Goal: Task Accomplishment & Management: Use online tool/utility

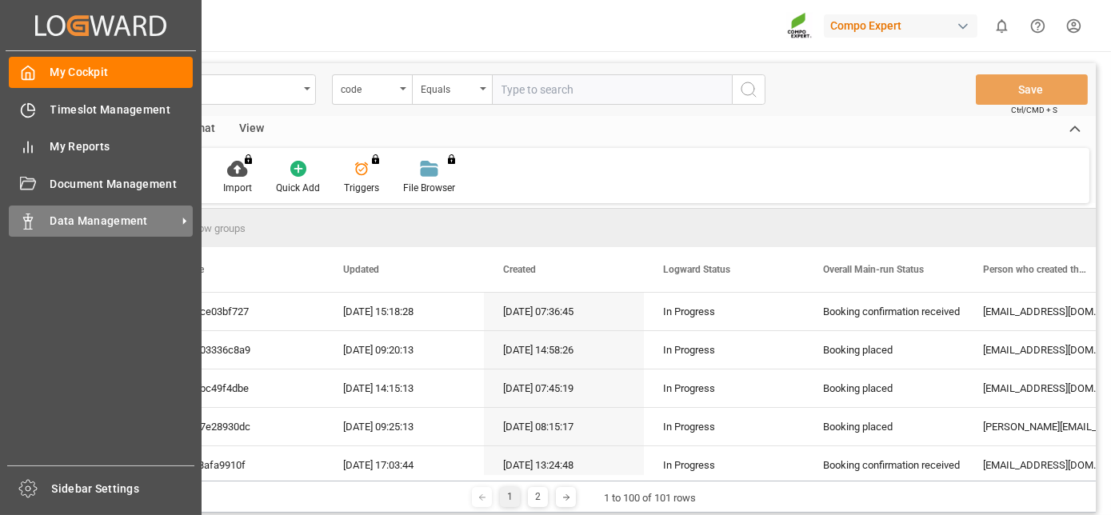
click at [51, 215] on span "Data Management" at bounding box center [113, 221] width 126 height 17
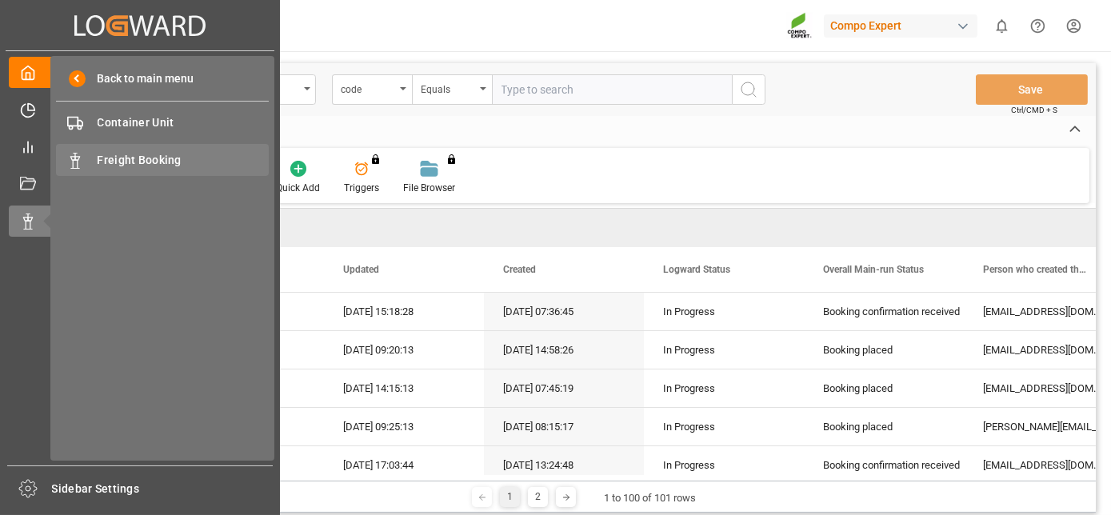
click at [141, 152] on span "Freight Booking" at bounding box center [184, 160] width 172 height 17
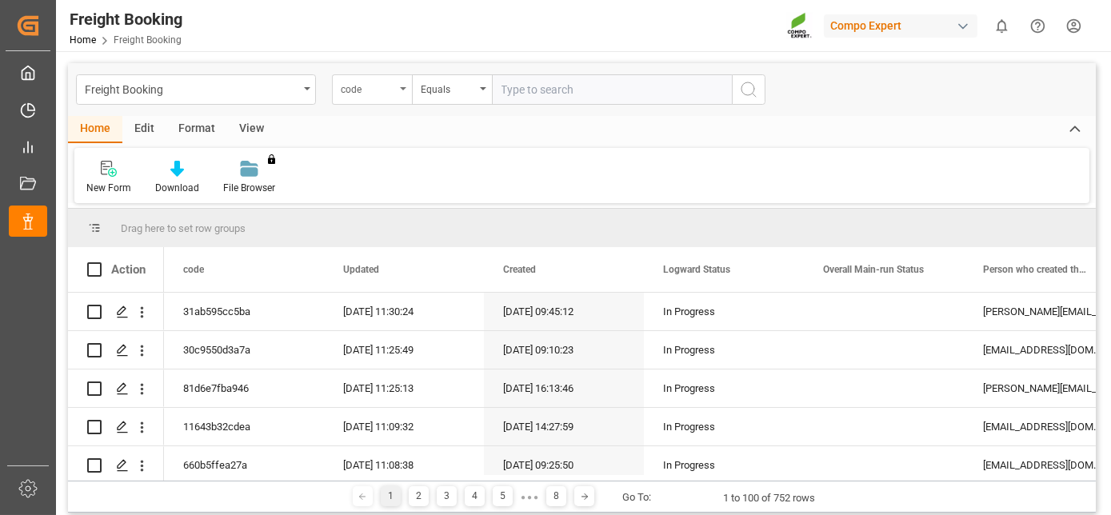
click at [368, 94] on div "code" at bounding box center [368, 87] width 54 height 18
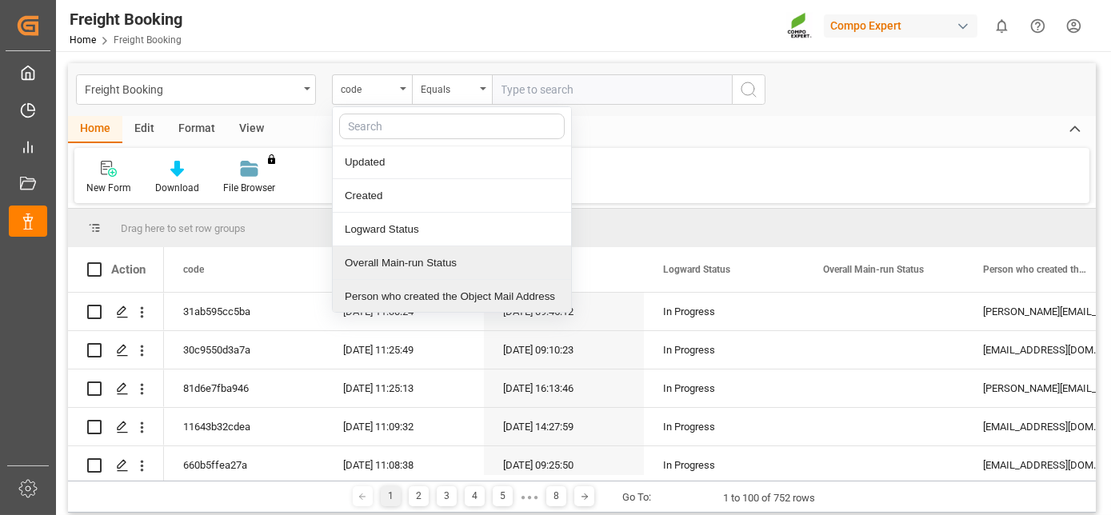
scroll to position [68, 0]
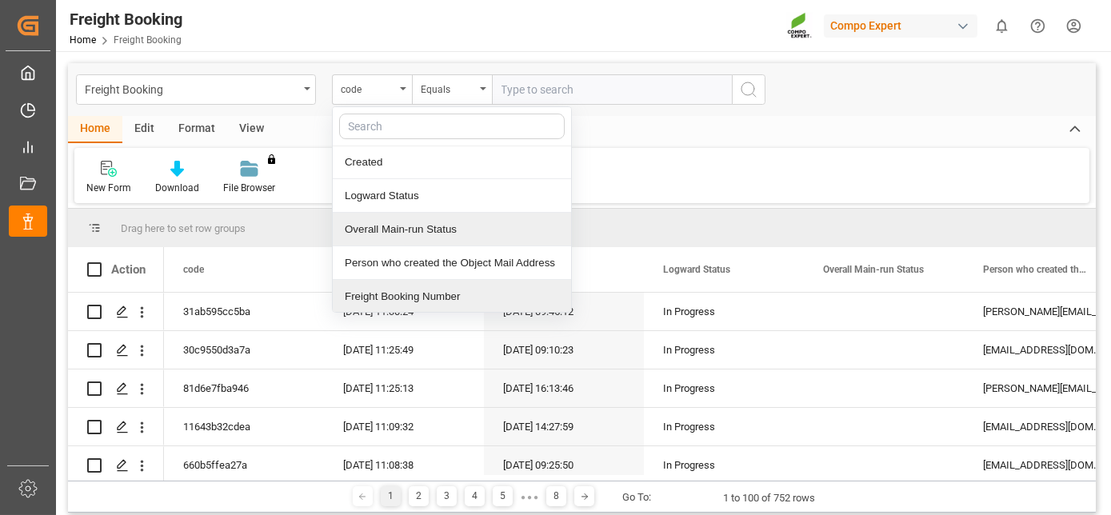
click at [412, 290] on div "Freight Booking Number" at bounding box center [452, 297] width 238 height 34
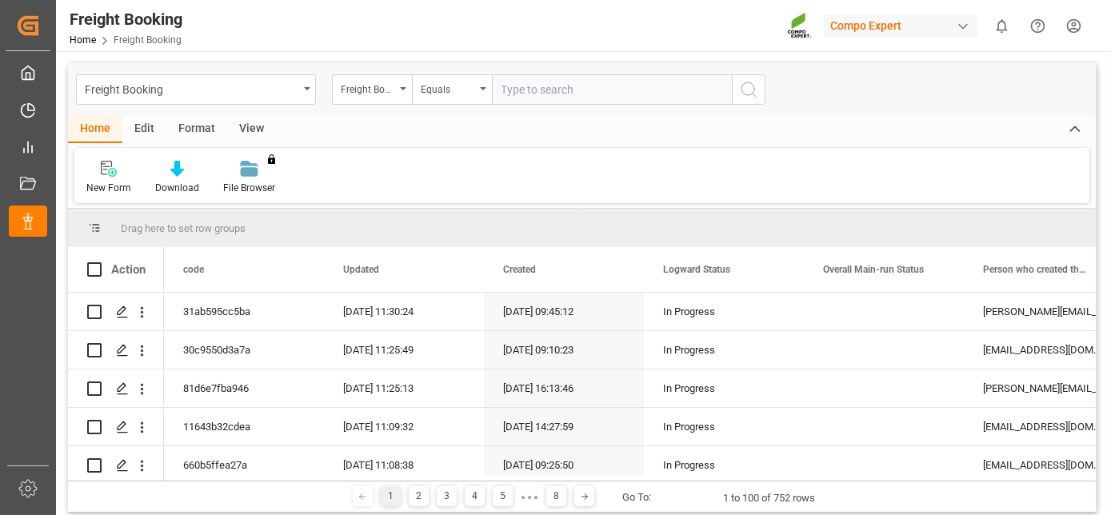
click at [542, 96] on input "text" at bounding box center [612, 89] width 240 height 30
paste input "6200000517"
type input "6200000517"
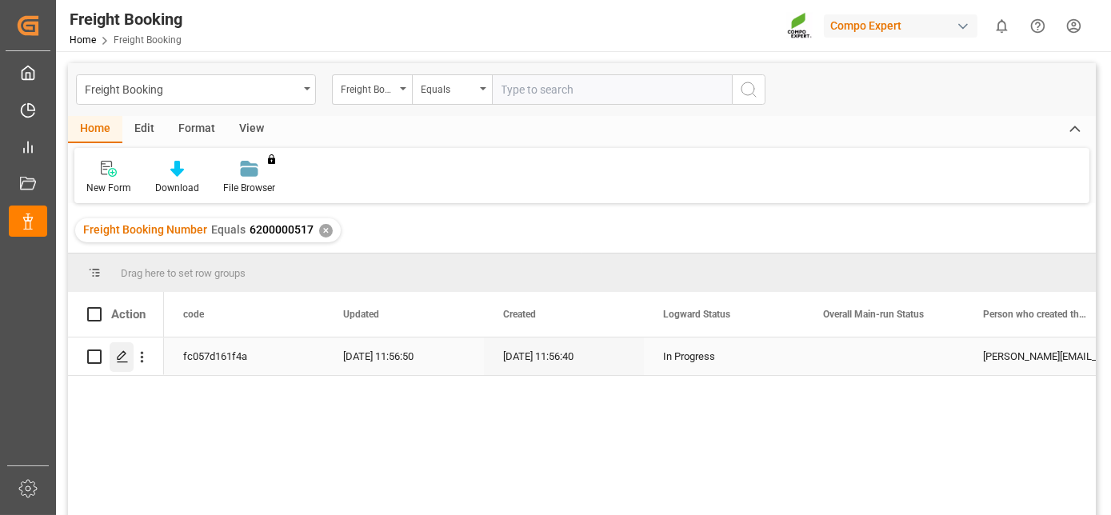
click at [130, 359] on div "Press SPACE to select this row." at bounding box center [122, 357] width 24 height 30
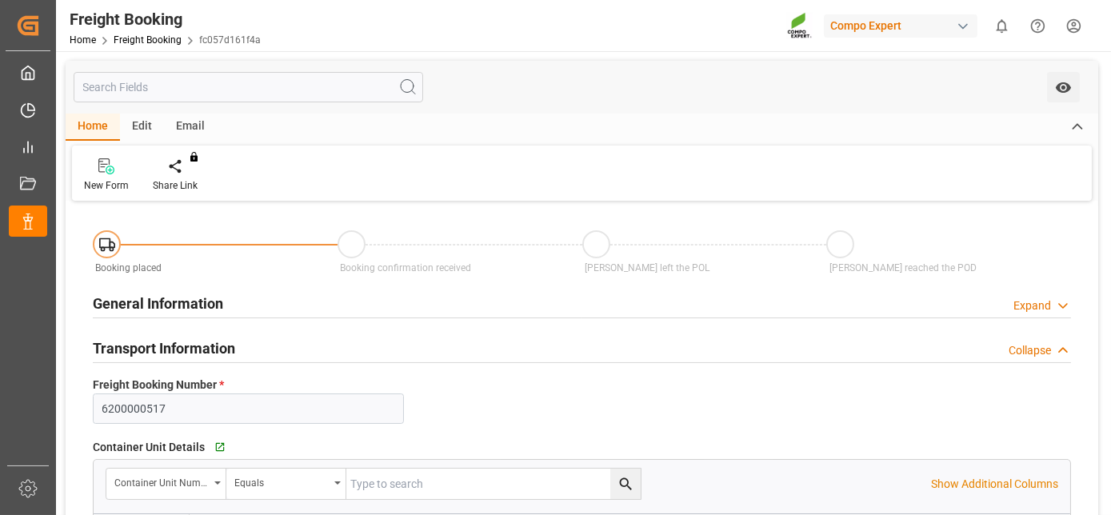
type input "CLSAI"
type input "0"
type input "12780.2"
type input "[DATE] 01:00"
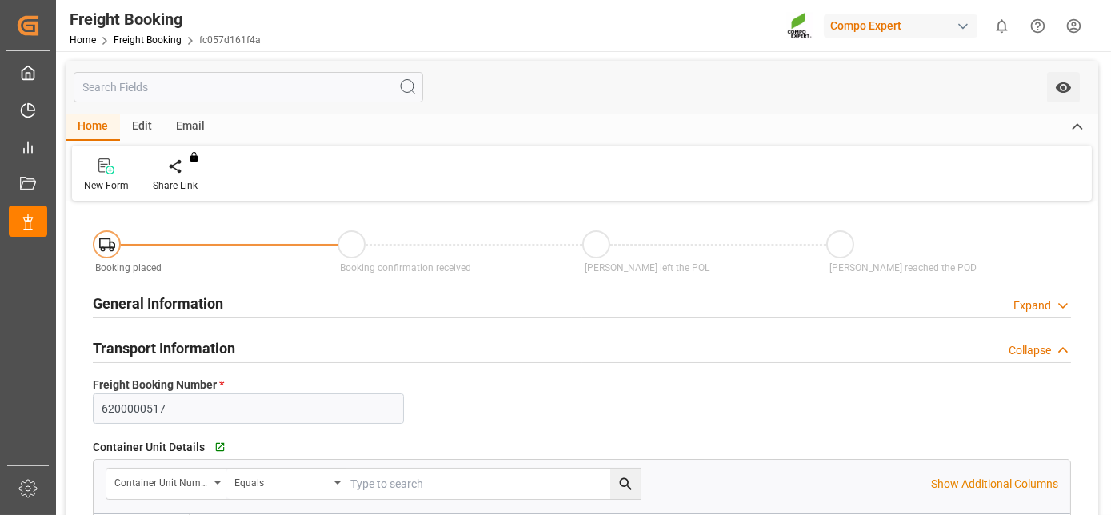
type input "[DATE] 11:56"
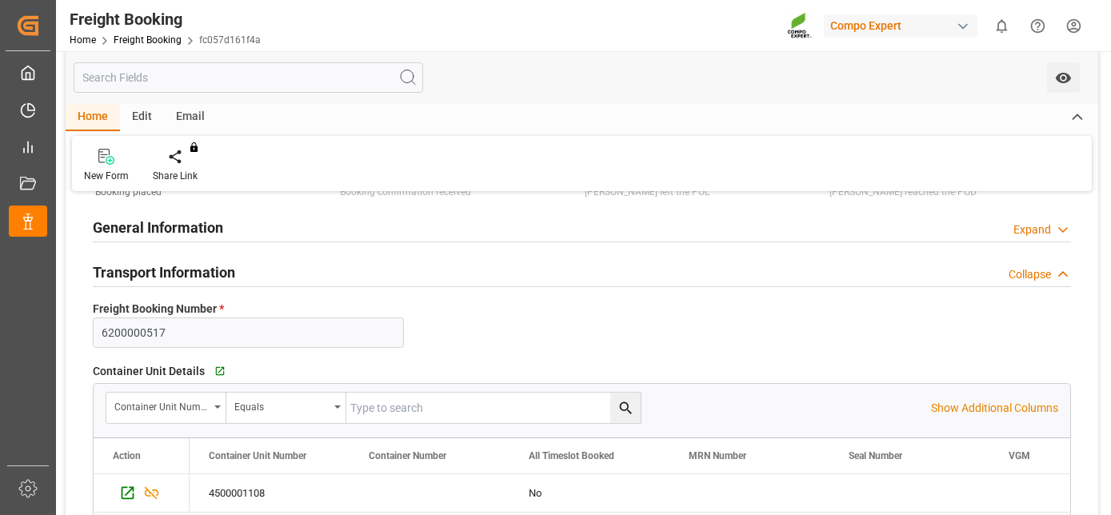
scroll to position [163, 0]
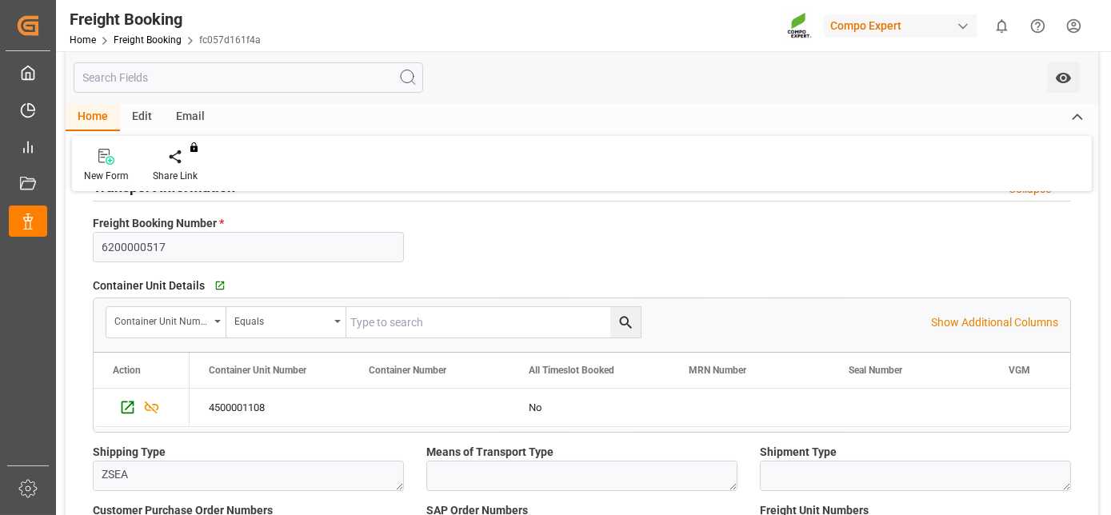
drag, startPoint x: 312, startPoint y: 286, endPoint x: 274, endPoint y: 359, distance: 82.7
click at [124, 400] on icon "Press SPACE to select this row." at bounding box center [128, 406] width 13 height 13
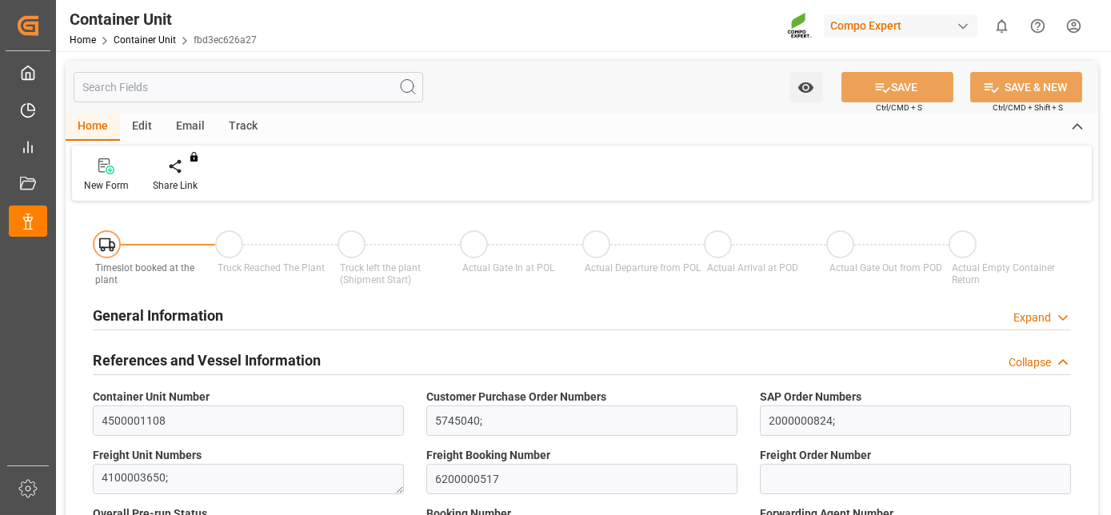
type input "CLSAI"
type input "0"
type input "12780.2"
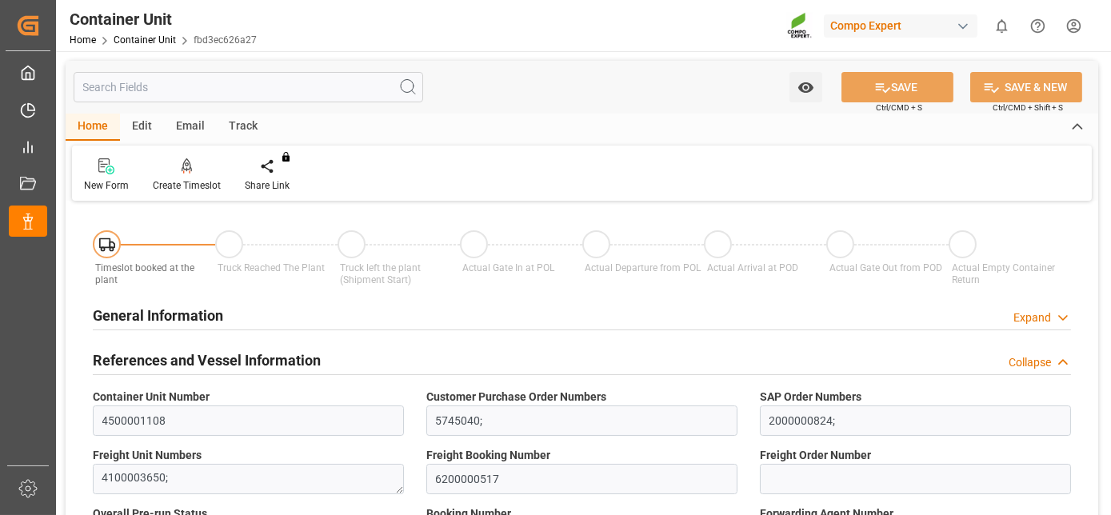
type input "28.08.2025"
click at [194, 164] on div at bounding box center [187, 166] width 68 height 17
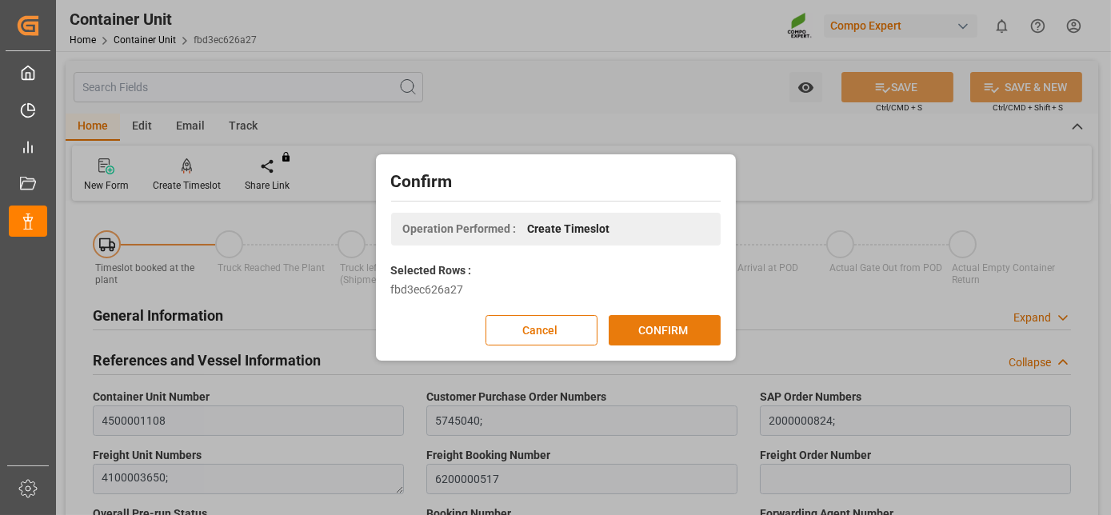
click at [629, 330] on button "CONFIRM" at bounding box center [665, 330] width 112 height 30
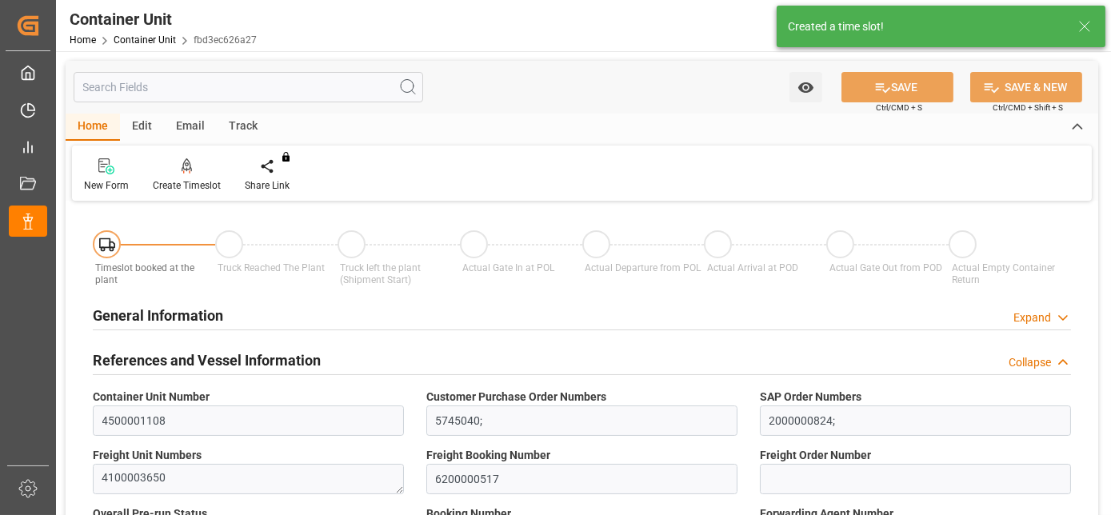
type input "CLSAI"
type input "0"
type input "12780.2"
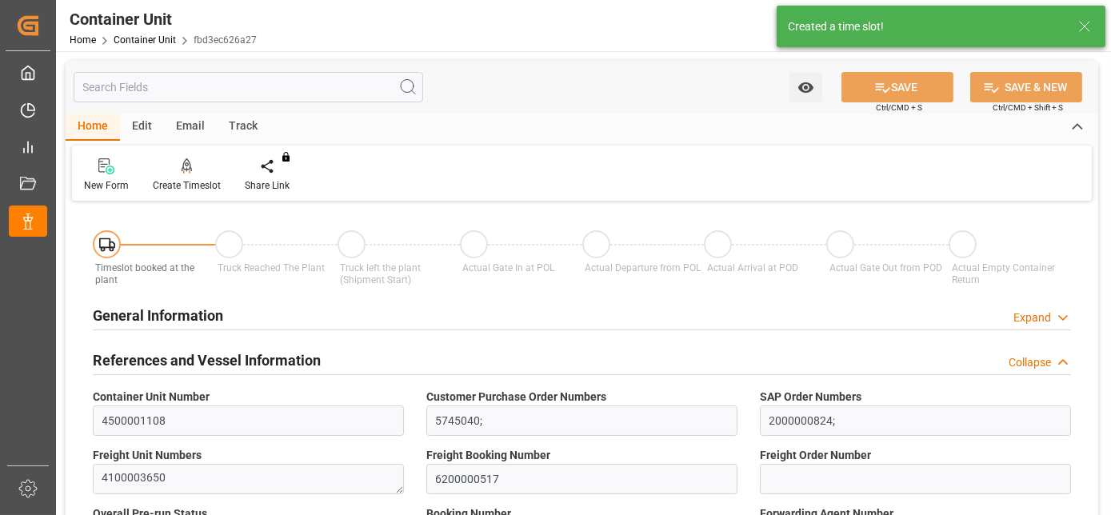
type input "28.08.2025"
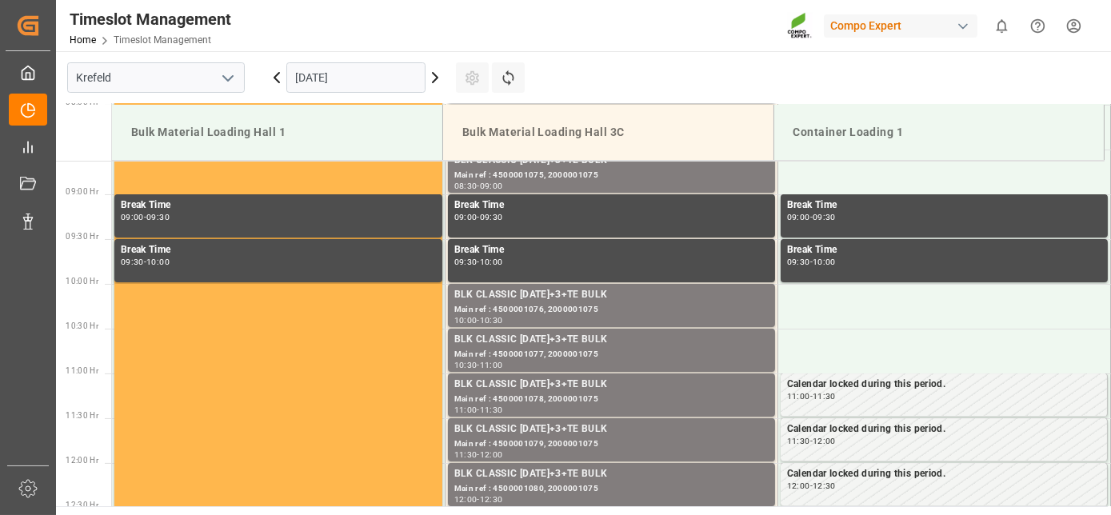
scroll to position [975, 0]
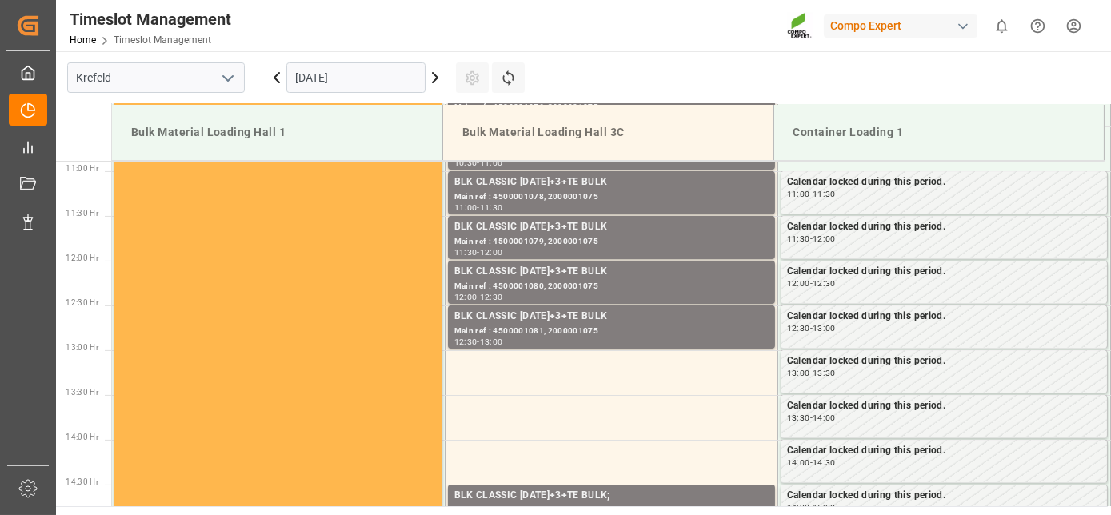
click at [311, 81] on input "01.09.2025" at bounding box center [355, 77] width 139 height 30
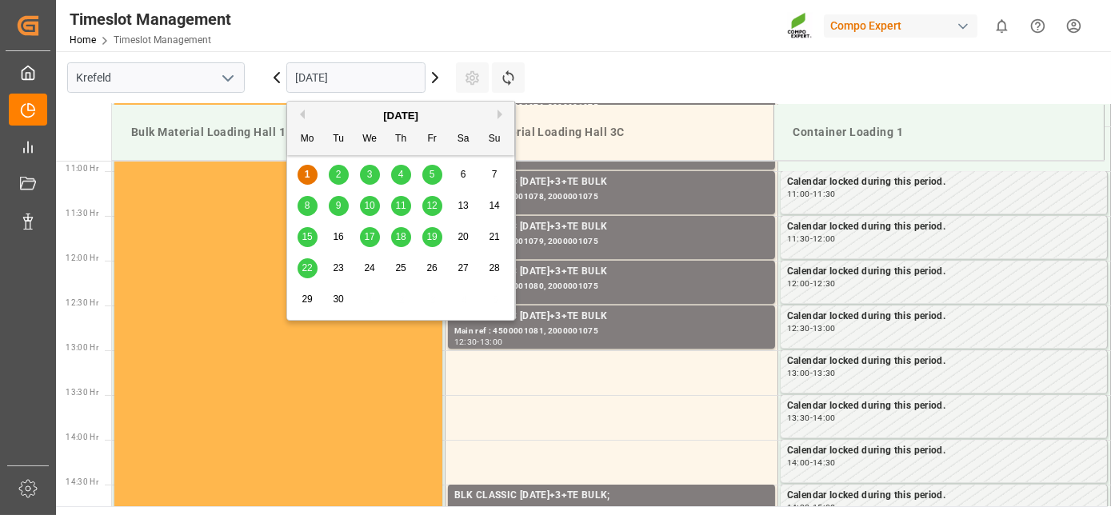
click at [394, 204] on div "11" at bounding box center [401, 206] width 20 height 19
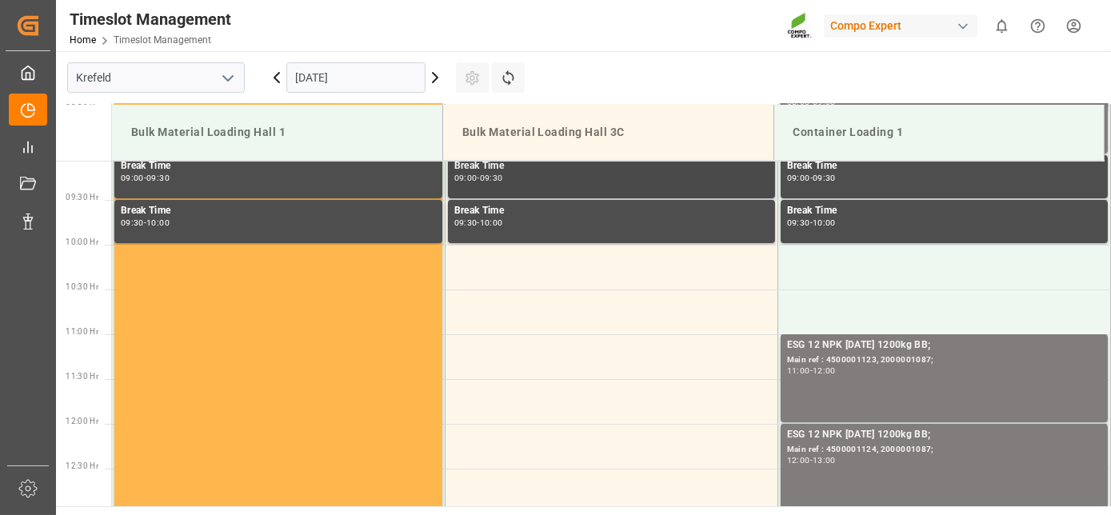
drag, startPoint x: 597, startPoint y: 269, endPoint x: 599, endPoint y: 194, distance: 74.5
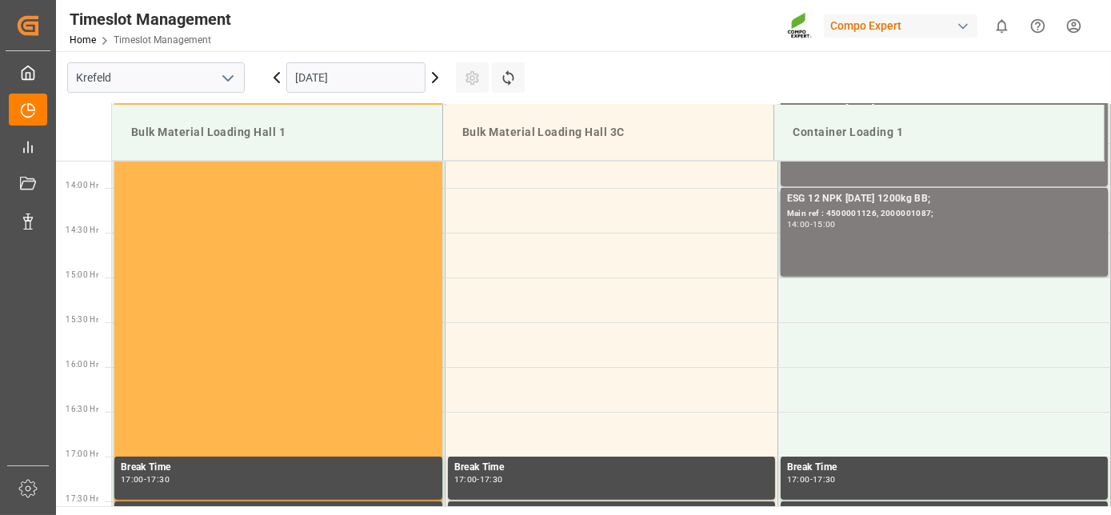
drag, startPoint x: 591, startPoint y: 264, endPoint x: 581, endPoint y: 377, distance: 113.3
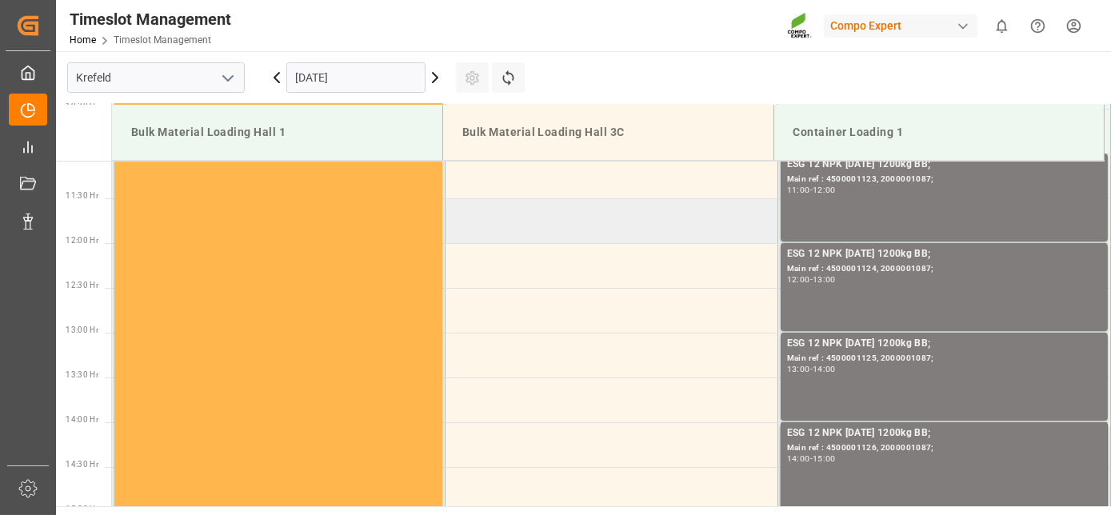
drag, startPoint x: 585, startPoint y: 343, endPoint x: 591, endPoint y: 274, distance: 69.0
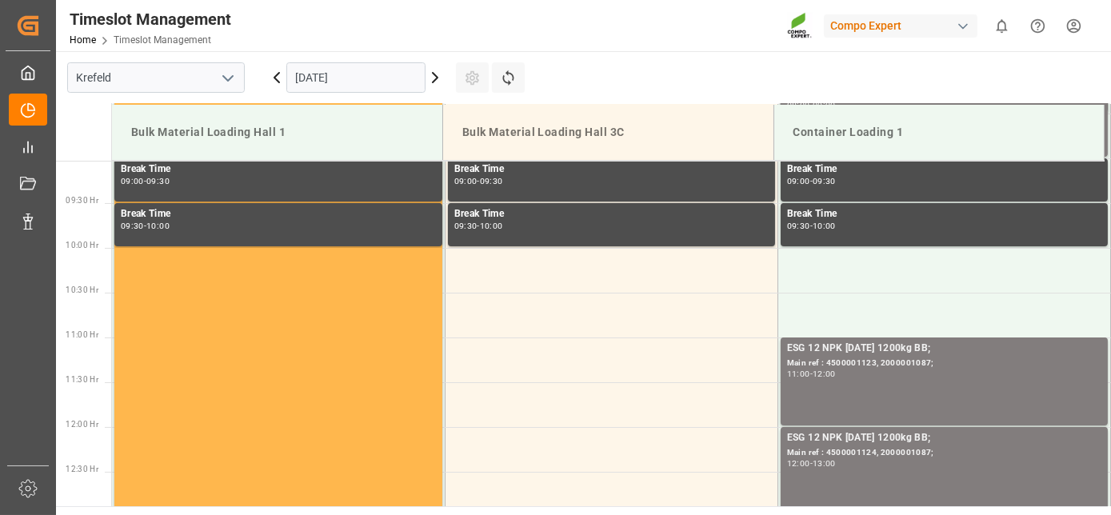
scroll to position [734, 0]
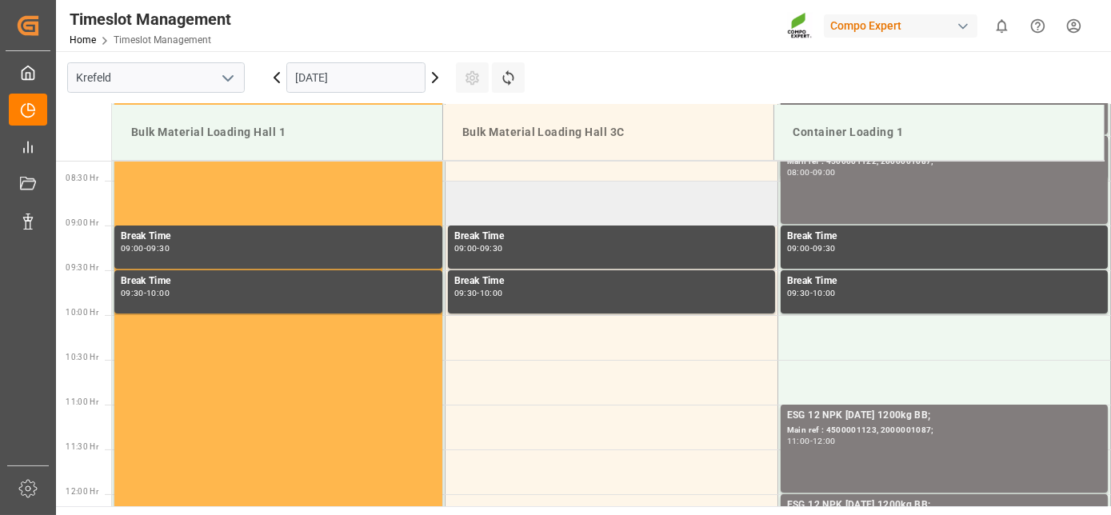
drag, startPoint x: 636, startPoint y: 294, endPoint x: 597, endPoint y: 204, distance: 98.6
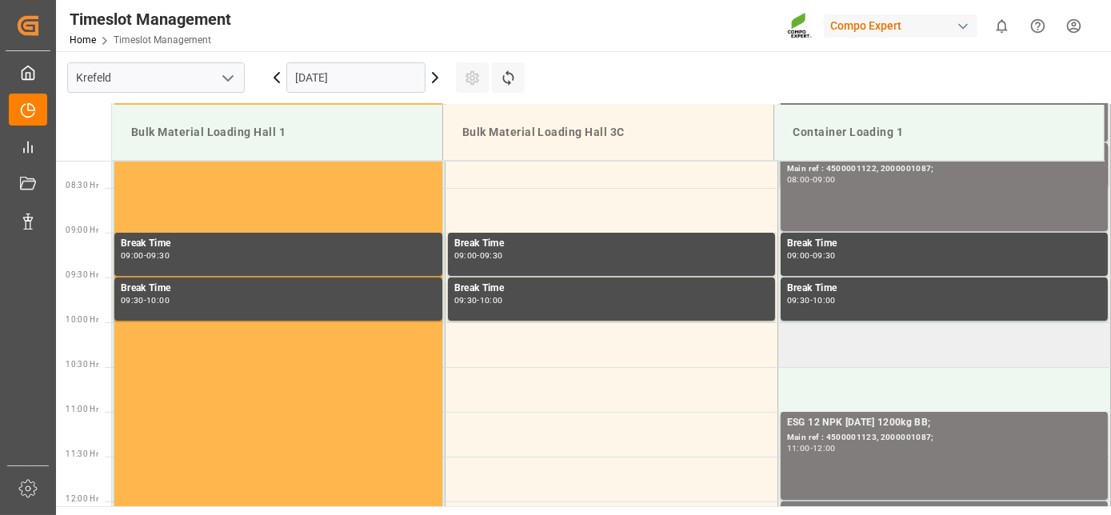
click at [909, 334] on td at bounding box center [944, 344] width 333 height 45
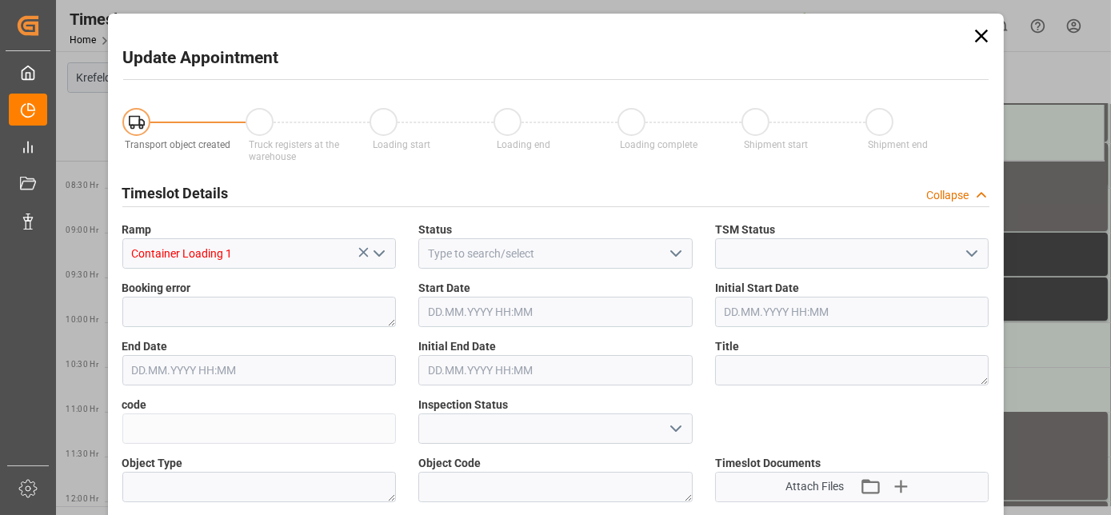
type input "11.09.2025 10:00"
type input "11.09.2025 10:30"
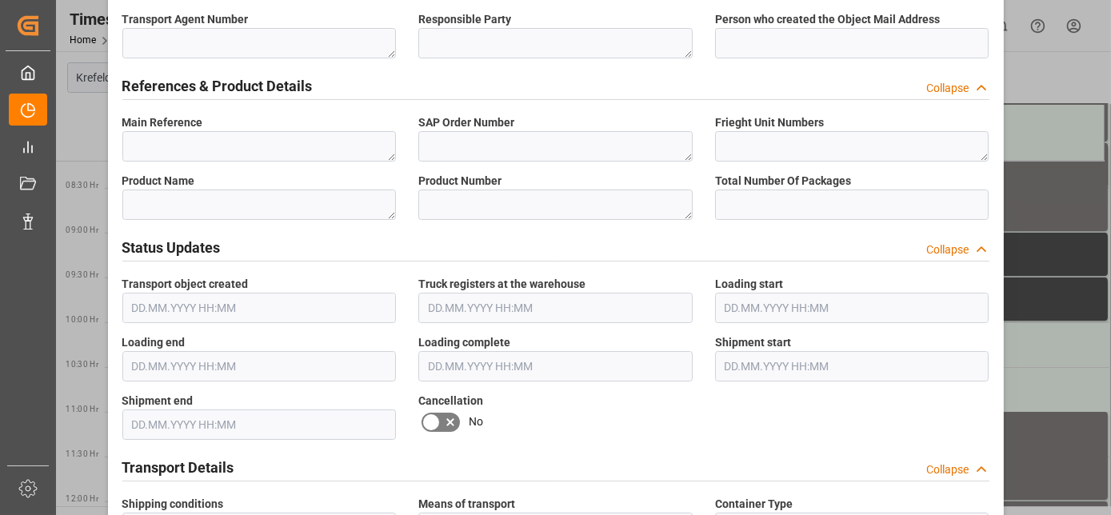
scroll to position [1192, 0]
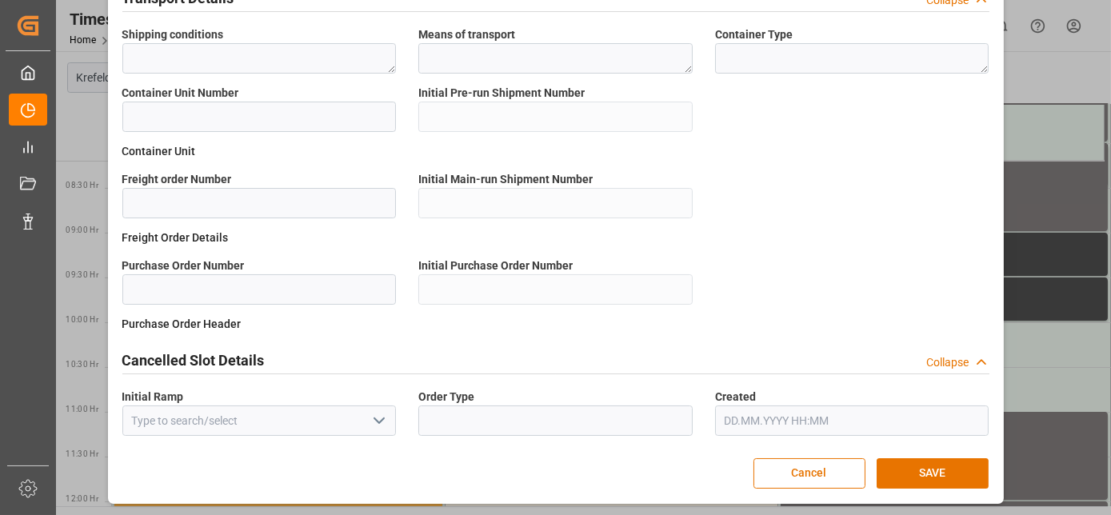
drag, startPoint x: 691, startPoint y: 358, endPoint x: 747, endPoint y: 475, distance: 130.3
click at [947, 467] on button "SAVE" at bounding box center [933, 474] width 112 height 30
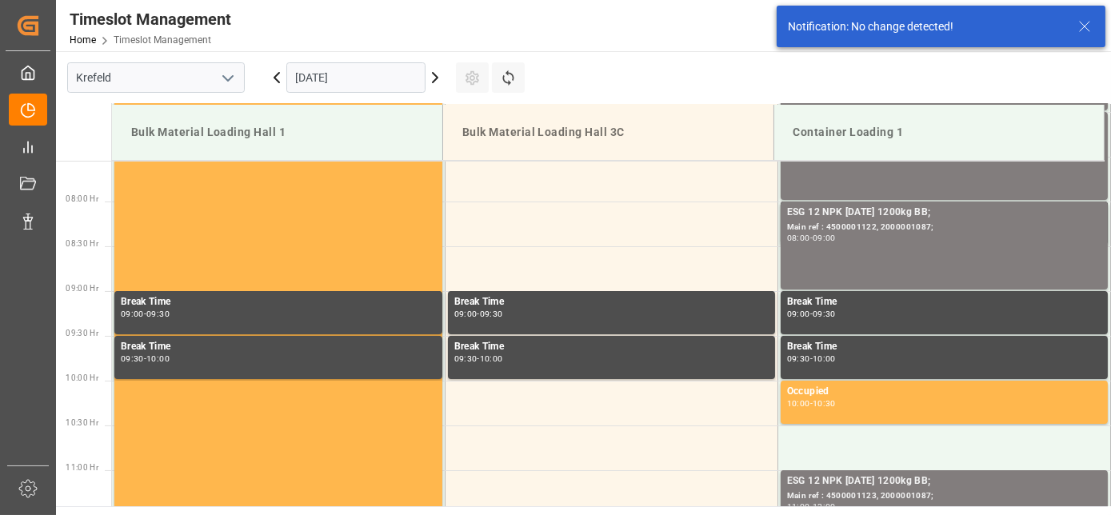
scroll to position [795, 0]
